Goal: Task Accomplishment & Management: Manage account settings

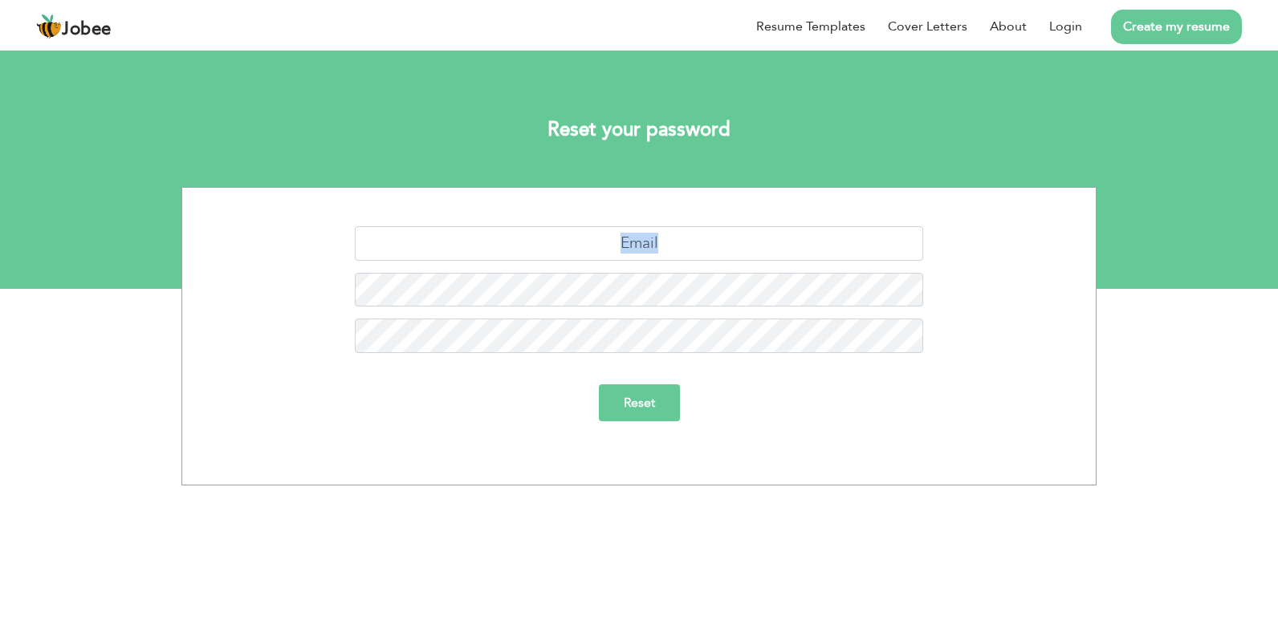
drag, startPoint x: 0, startPoint y: 0, endPoint x: 661, endPoint y: 239, distance: 703.2
click at [661, 239] on div "Reset" at bounding box center [638, 336] width 915 height 299
click at [661, 239] on input "text" at bounding box center [639, 243] width 569 height 35
type input "[EMAIL_ADDRESS][DOMAIN_NAME]"
click at [640, 408] on input "Reset" at bounding box center [639, 402] width 81 height 37
